Goal: Task Accomplishment & Management: Use online tool/utility

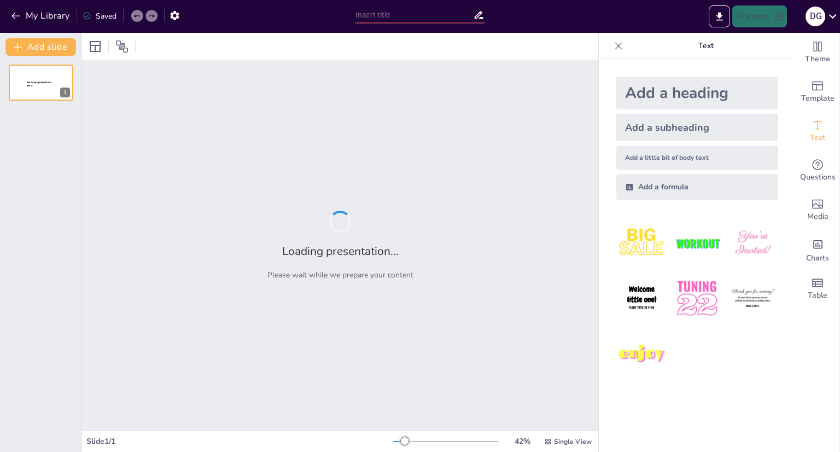
type input "Seguridad Operacional y AOM: Estrategias para Pilotos y Controladores de Tránsi…"
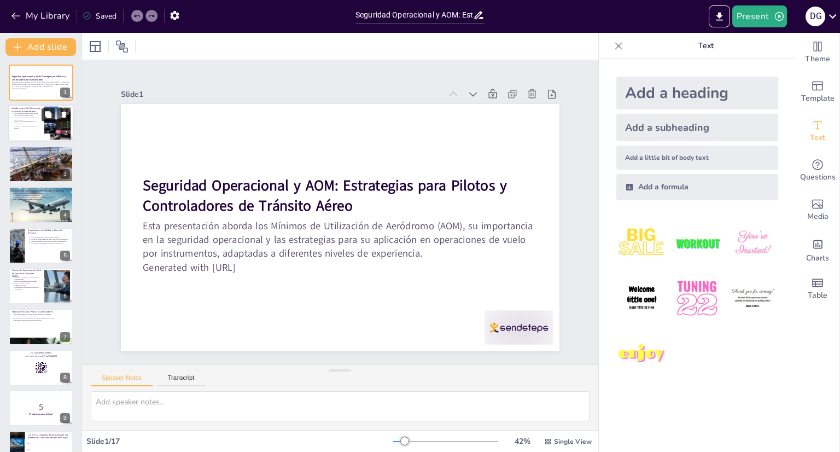
click at [48, 121] on button at bounding box center [48, 114] width 13 height 13
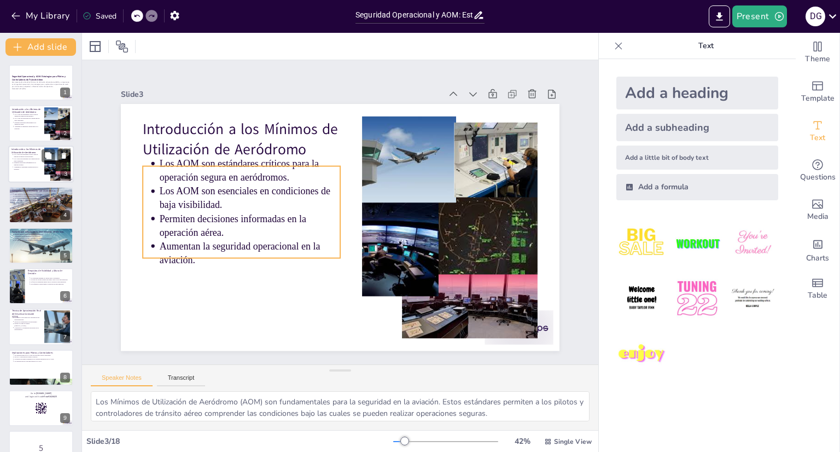
click at [28, 165] on p "Permiten decisiones informadas en la operación aérea." at bounding box center [27, 164] width 27 height 4
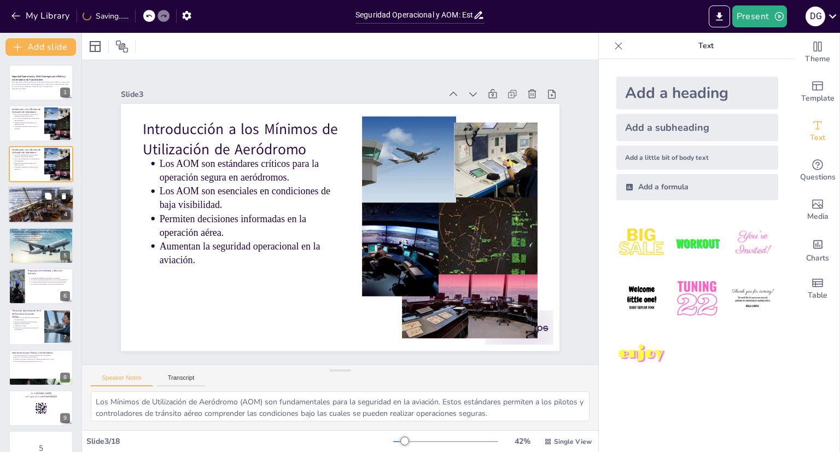
click at [29, 203] on div at bounding box center [41, 205] width 66 height 44
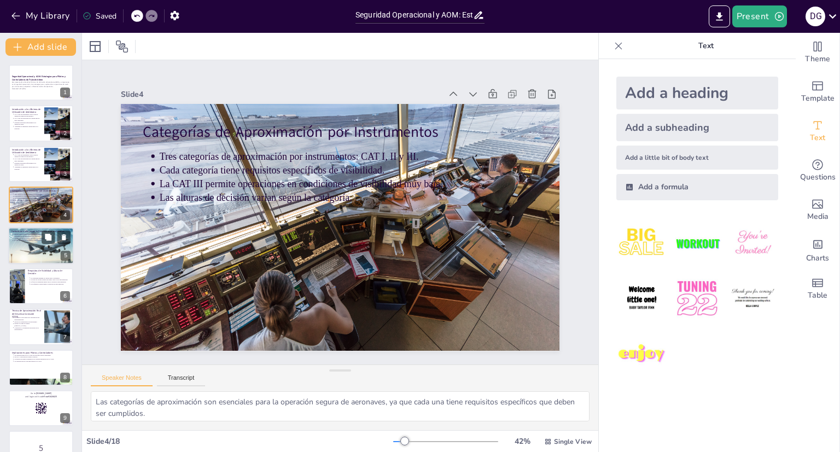
click at [31, 257] on div at bounding box center [41, 245] width 130 height 37
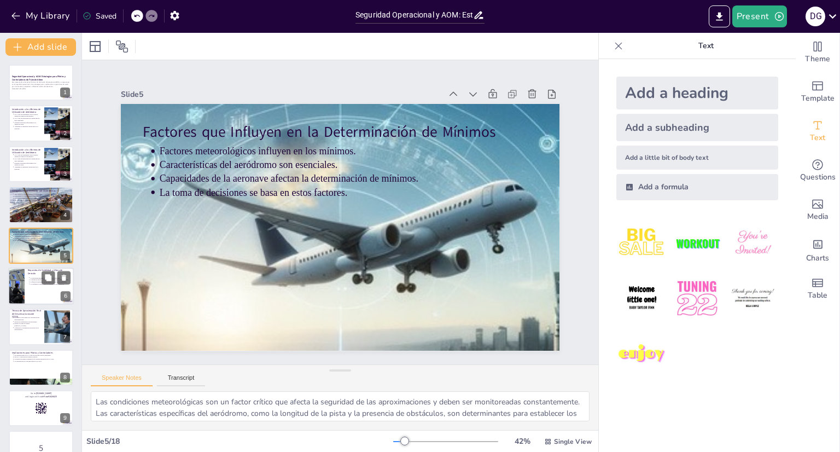
click at [43, 293] on div at bounding box center [41, 286] width 66 height 37
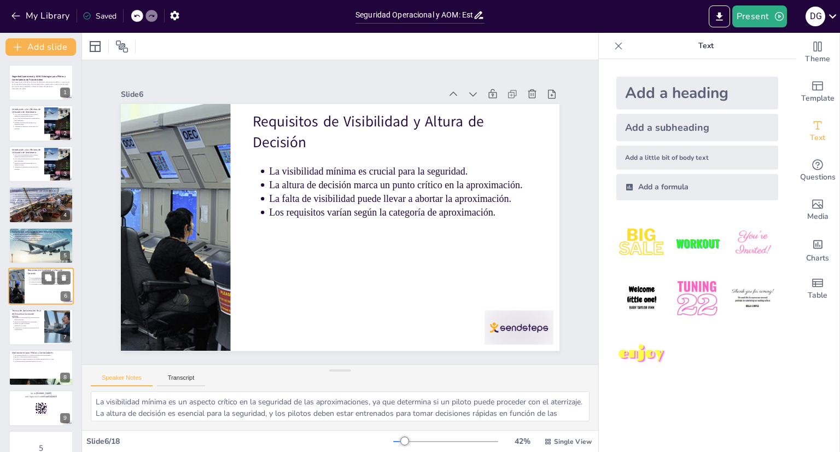
scroll to position [32, 0]
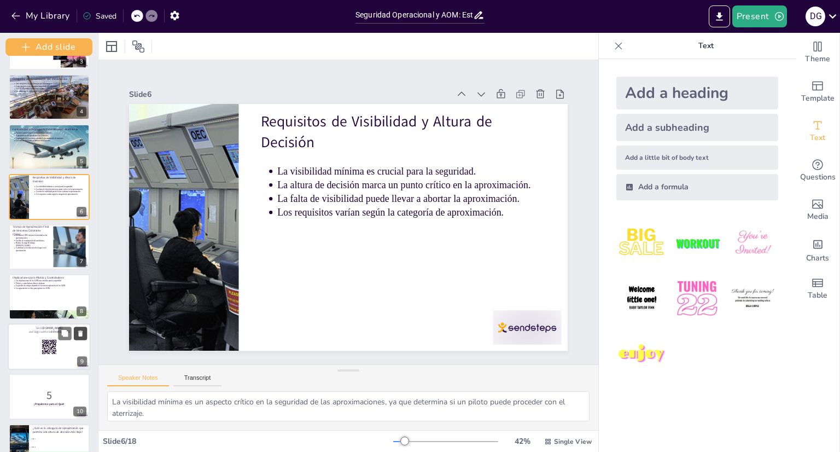
drag, startPoint x: 79, startPoint y: 248, endPoint x: 78, endPoint y: 327, distance: 78.8
click at [78, 327] on div "Add slide Seguridad Operacional y AOM: Estrategias para Pilotos y Controladores…" at bounding box center [49, 242] width 98 height 419
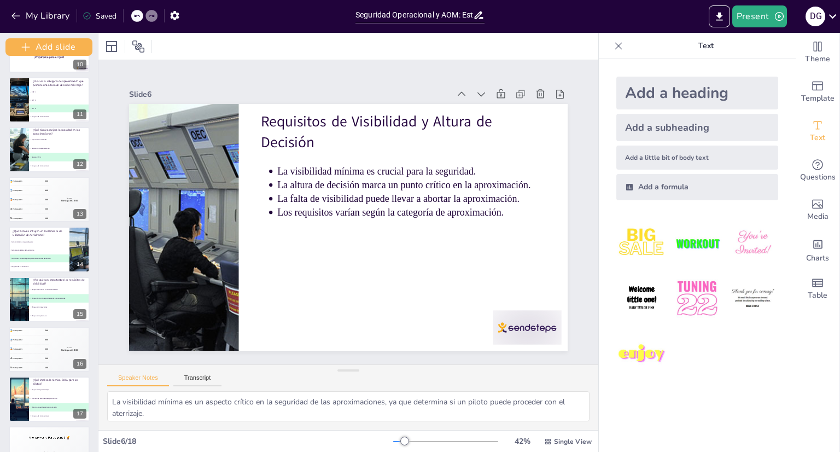
scroll to position [515, 0]
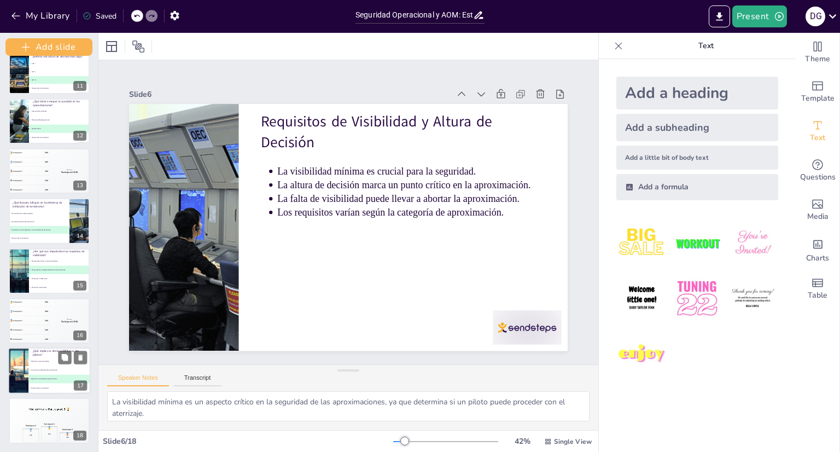
click at [43, 376] on li "C Mejora la suavidad de la aproximación" at bounding box center [59, 378] width 62 height 9
type textarea "La respuesta correcta es que la técnica CDFA mejora la suavidad de la aproximac…"
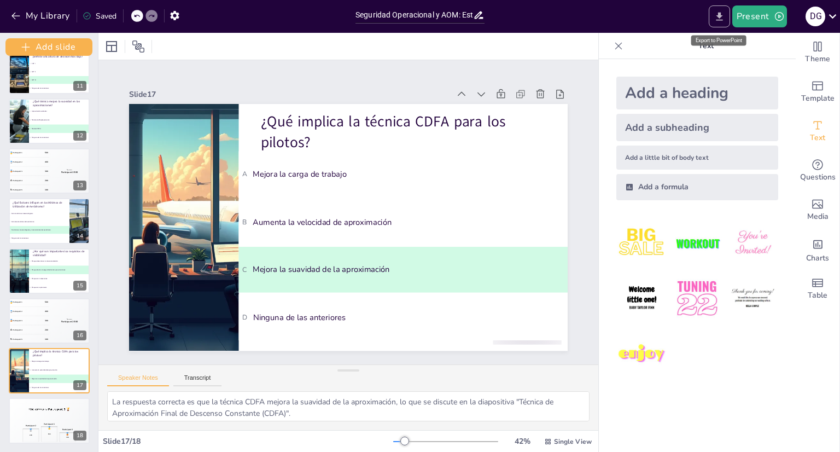
click at [717, 16] on icon "Export to PowerPoint" at bounding box center [719, 16] width 11 height 11
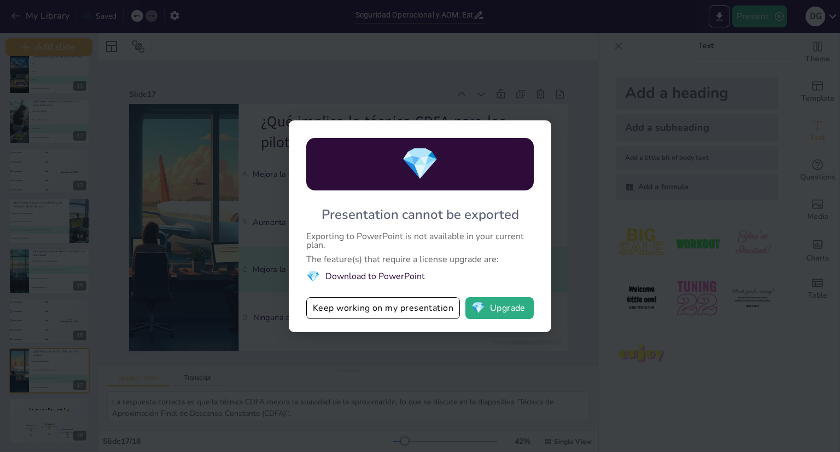
click at [591, 243] on div "💎 Presentation cannot be exported Exporting to PowerPoint is not available in y…" at bounding box center [420, 226] width 840 height 452
click at [425, 305] on button "Keep working on my presentation" at bounding box center [383, 308] width 154 height 22
